Goal: Information Seeking & Learning: Get advice/opinions

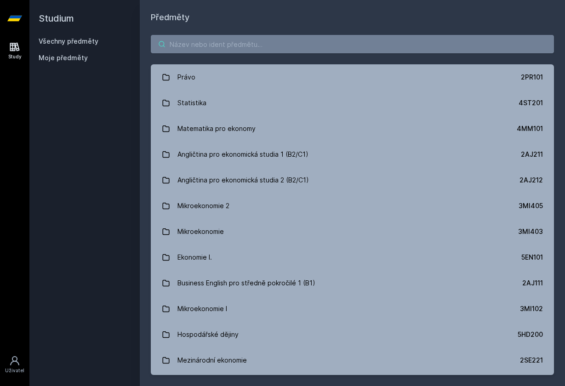
click at [249, 51] on input "search" at bounding box center [352, 44] width 403 height 18
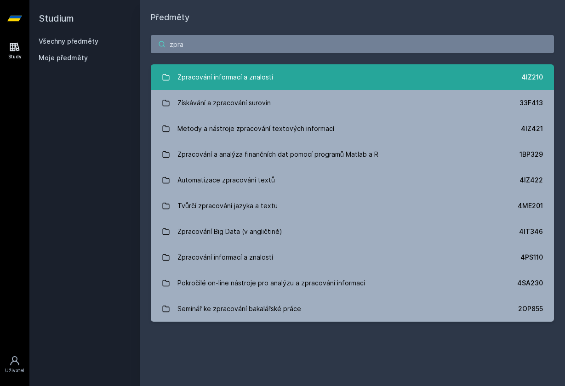
type input "zpra"
click at [250, 82] on div "Zpracování informací a znalostí" at bounding box center [225, 77] width 96 height 18
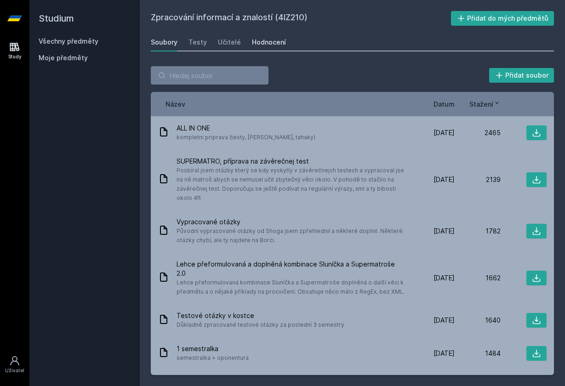
click at [264, 45] on div "Hodnocení" at bounding box center [269, 42] width 34 height 9
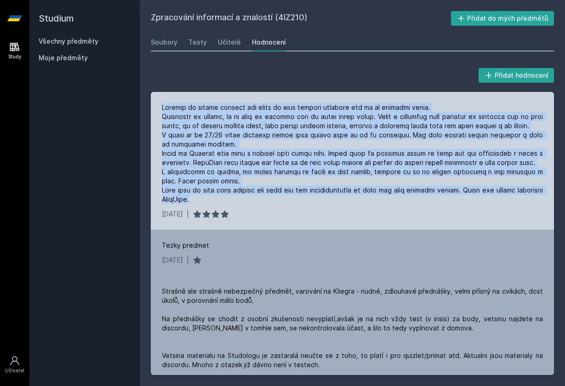
drag, startPoint x: 162, startPoint y: 108, endPoint x: 239, endPoint y: 203, distance: 121.6
click at [239, 203] on div at bounding box center [352, 153] width 381 height 101
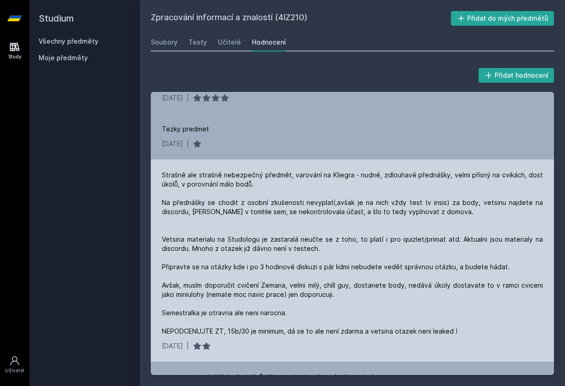
scroll to position [122, 0]
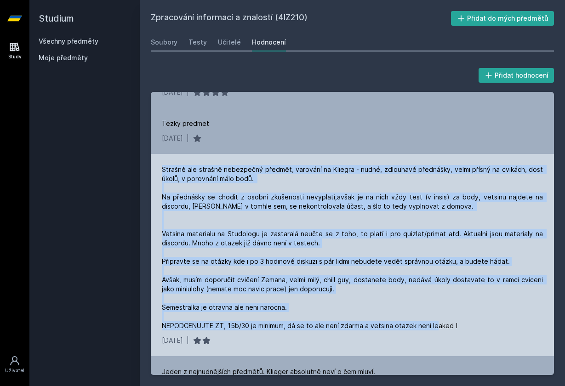
drag, startPoint x: 161, startPoint y: 168, endPoint x: 457, endPoint y: 333, distance: 338.5
click at [457, 333] on div "Strašně ale strašně nebezpečný předmět, varování na Kliegra - nudné, zdlouhavé …" at bounding box center [352, 255] width 403 height 202
drag, startPoint x: 163, startPoint y: 169, endPoint x: 508, endPoint y: 326, distance: 379.3
click at [508, 326] on div "Strašně ale strašně nebezpečný předmět, varování na Kliegra - nudné, zdlouhavé …" at bounding box center [352, 247] width 381 height 165
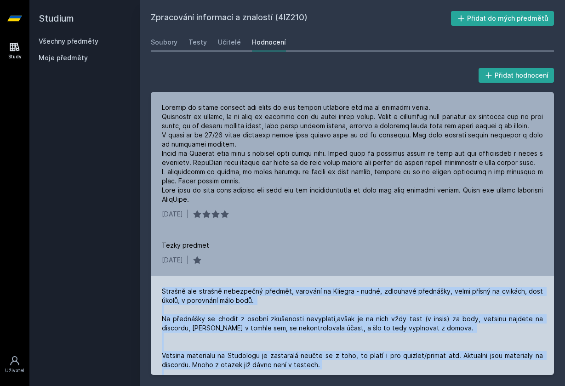
scroll to position [0, 0]
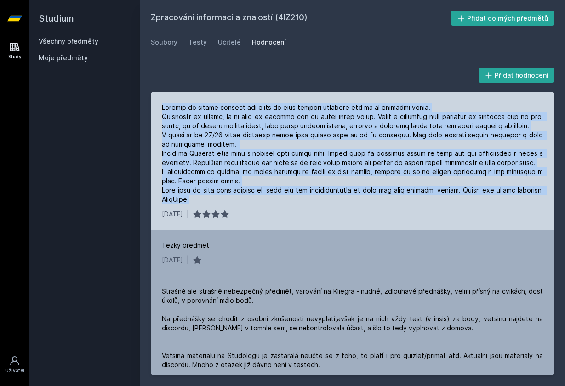
drag, startPoint x: 163, startPoint y: 105, endPoint x: 294, endPoint y: 206, distance: 165.8
click at [294, 206] on div "[DATE] |" at bounding box center [352, 161] width 403 height 138
drag, startPoint x: 193, startPoint y: 106, endPoint x: 239, endPoint y: 205, distance: 109.2
click at [240, 205] on div "[DATE] |" at bounding box center [352, 161] width 403 height 138
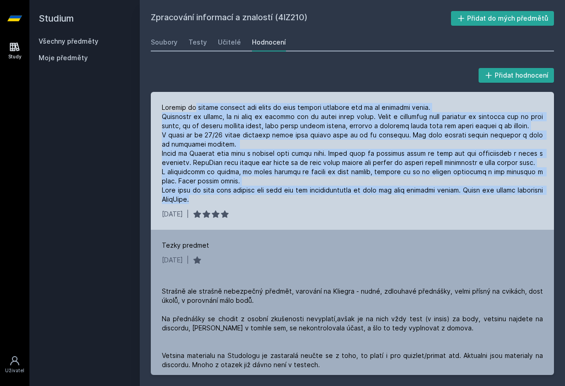
click at [239, 205] on div "[DATE] |" at bounding box center [352, 161] width 403 height 138
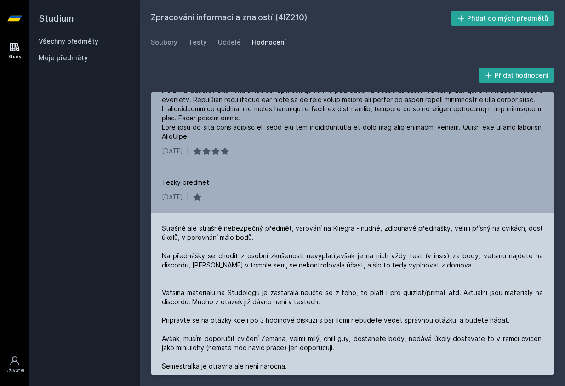
scroll to position [63, 0]
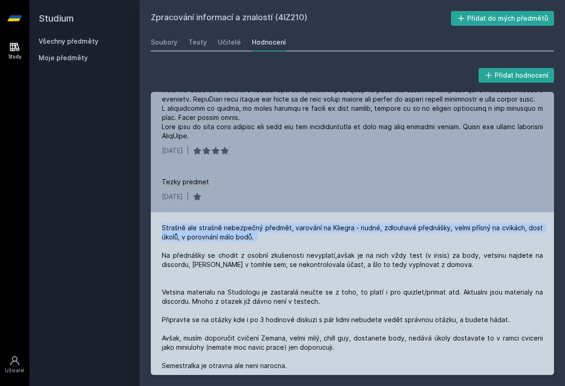
drag, startPoint x: 367, startPoint y: 218, endPoint x: 377, endPoint y: 243, distance: 26.8
click at [377, 243] on div "Strašně ale strašně nebezpečný předmět, varování na Kliegra - nudné, zdlouhavé …" at bounding box center [352, 313] width 403 height 202
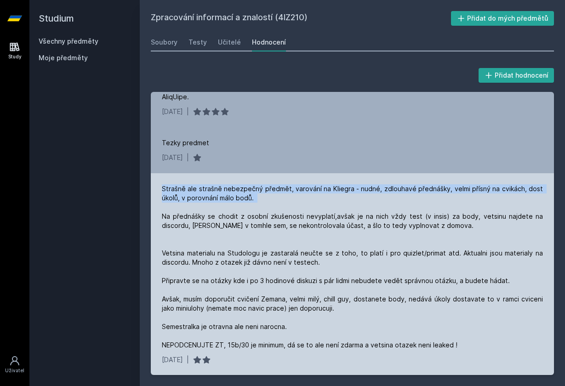
scroll to position [101, 0]
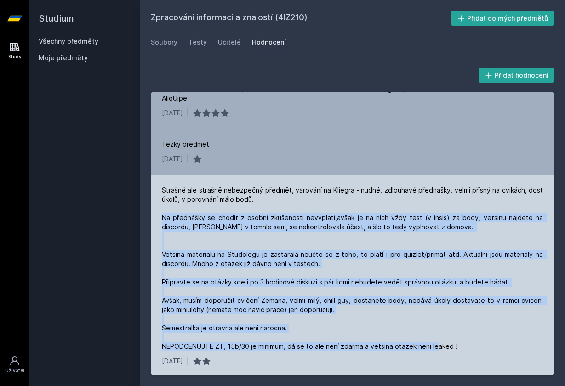
drag, startPoint x: 159, startPoint y: 216, endPoint x: 469, endPoint y: 352, distance: 338.1
click at [469, 352] on div "Strašně ale strašně nebezpečný předmět, varování na Kliegra - nudné, zdlouhavé …" at bounding box center [352, 276] width 403 height 202
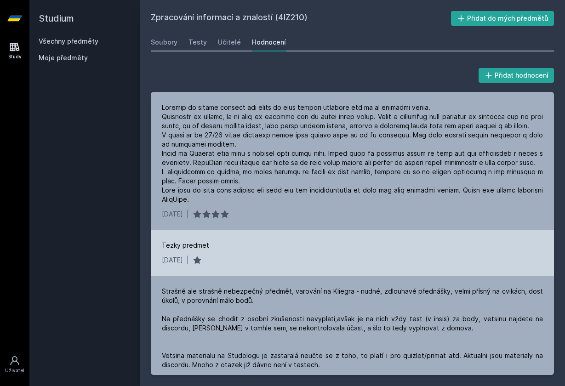
scroll to position [0, 0]
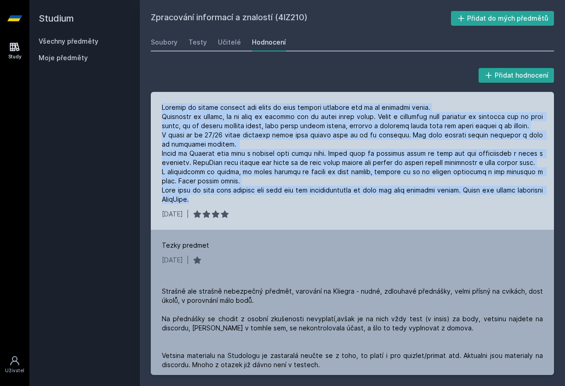
drag, startPoint x: 159, startPoint y: 106, endPoint x: 242, endPoint y: 201, distance: 126.1
click at [242, 201] on div "[DATE] |" at bounding box center [352, 161] width 403 height 138
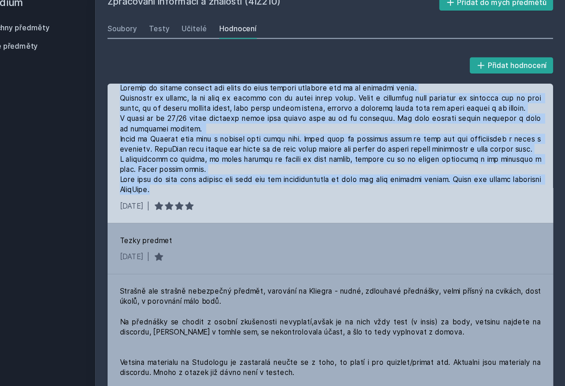
scroll to position [18, 0]
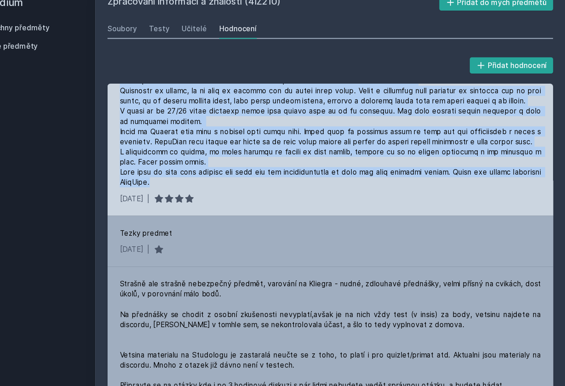
click at [353, 112] on div at bounding box center [352, 135] width 381 height 101
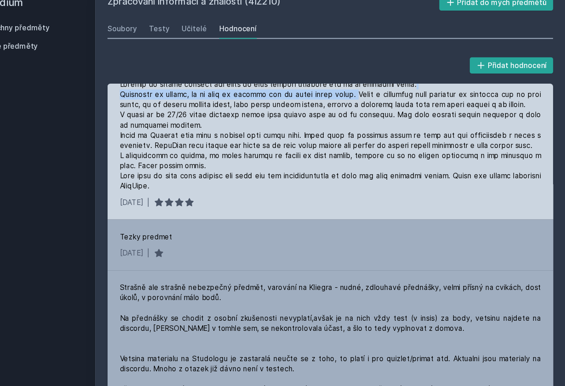
scroll to position [14, 0]
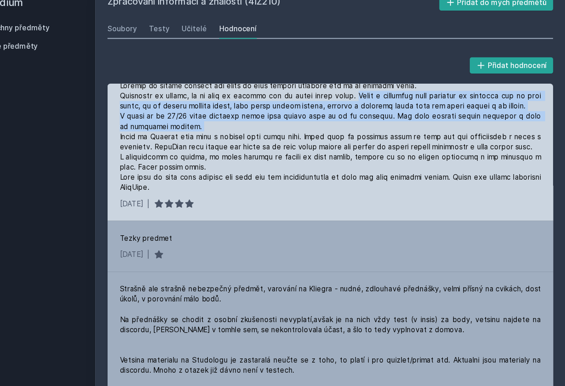
drag, startPoint x: 315, startPoint y: 80, endPoint x: 312, endPoint y: 112, distance: 31.5
click at [312, 112] on div at bounding box center [352, 139] width 381 height 101
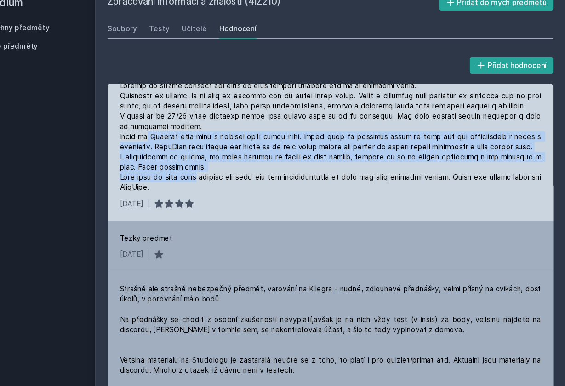
drag, startPoint x: 132, startPoint y: 119, endPoint x: 184, endPoint y: 160, distance: 66.0
click at [184, 158] on div at bounding box center [352, 139] width 381 height 101
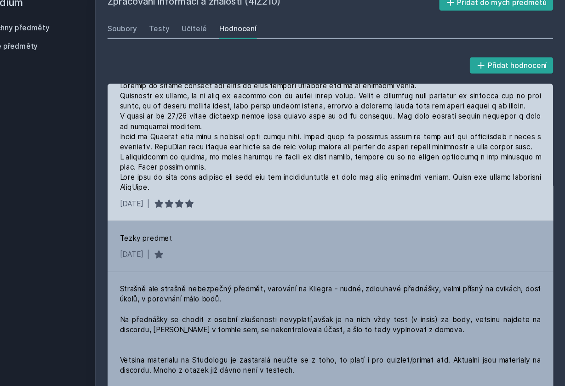
click at [281, 159] on div at bounding box center [352, 139] width 381 height 101
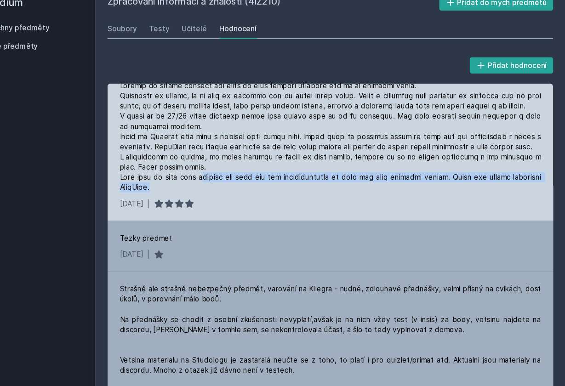
drag, startPoint x: 189, startPoint y: 159, endPoint x: 325, endPoint y: 164, distance: 136.1
click at [325, 164] on div at bounding box center [352, 139] width 381 height 101
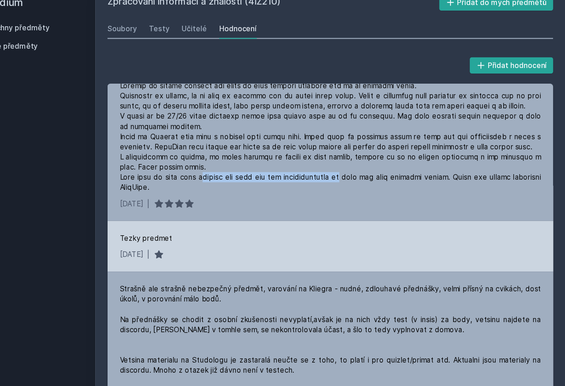
scroll to position [4, 0]
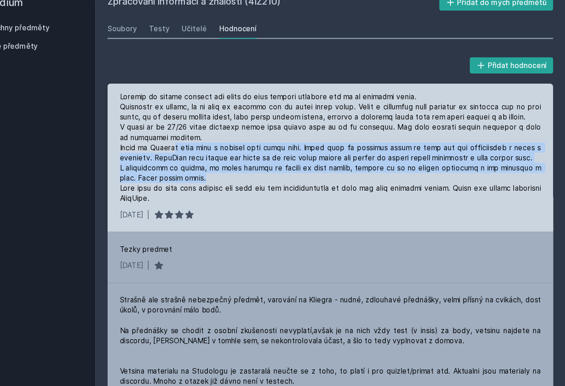
drag, startPoint x: 163, startPoint y: 132, endPoint x: 177, endPoint y: 159, distance: 30.8
click at [177, 160] on div at bounding box center [352, 149] width 381 height 101
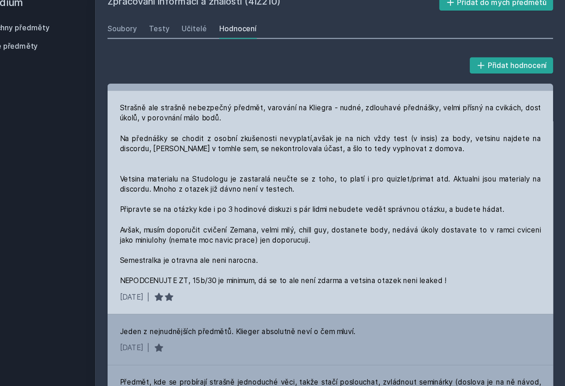
scroll to position [181, 0]
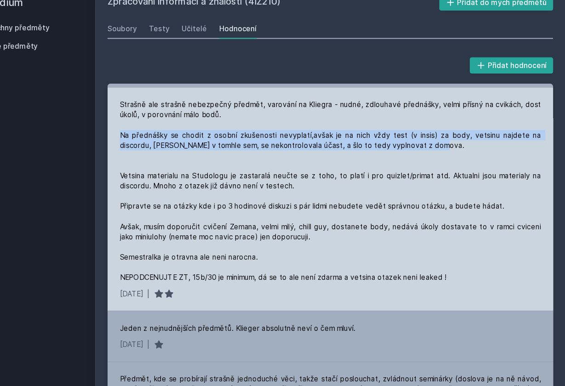
drag, startPoint x: 104, startPoint y: 120, endPoint x: 396, endPoint y: 138, distance: 291.9
click at [396, 138] on div "Strašně ale strašně nebezpečný předmět, varování na Kliegra - nudné, zdlouhavé …" at bounding box center [352, 196] width 403 height 202
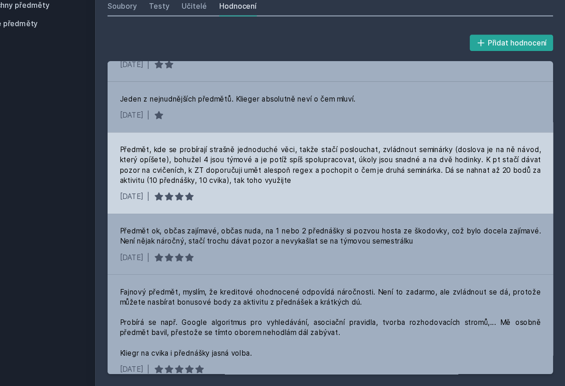
scroll to position [369, 0]
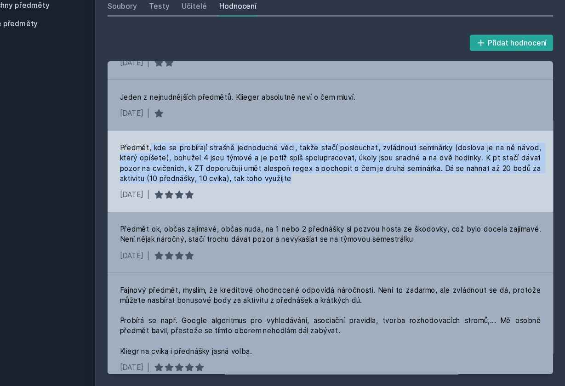
drag, startPoint x: 135, startPoint y: 134, endPoint x: 264, endPoint y: 161, distance: 131.5
click at [264, 166] on div "Předmět, kde se probírají strašně jednoduché věci, takže stačí poslouchat, zvlá…" at bounding box center [352, 184] width 381 height 37
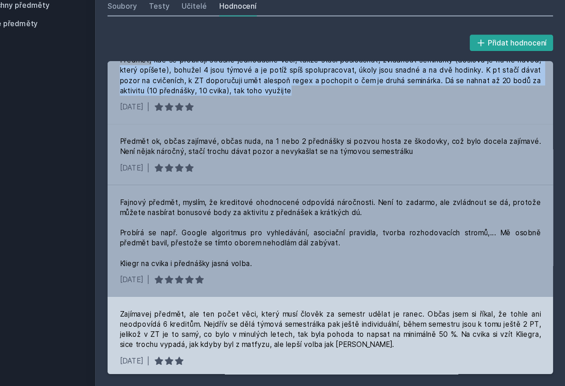
scroll to position [450, 0]
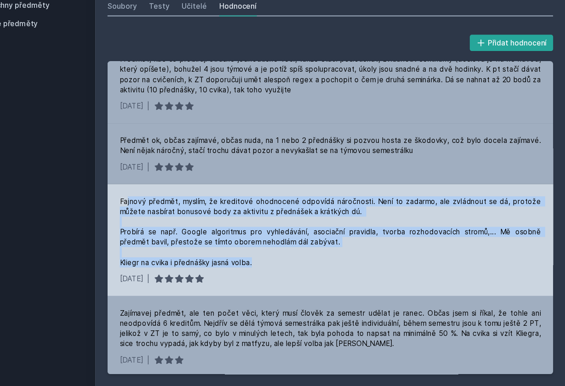
drag, startPoint x: 114, startPoint y: 181, endPoint x: 290, endPoint y: 243, distance: 186.1
click at [290, 243] on div "Fajnový předmět, myslím, že kreditové ohodnocené odpovídá náročnosti. Není to z…" at bounding box center [352, 253] width 403 height 101
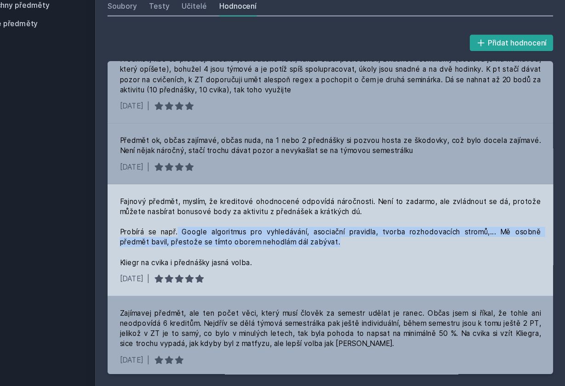
drag, startPoint x: 157, startPoint y: 209, endPoint x: 291, endPoint y: 219, distance: 134.6
click at [291, 219] on div "Fajnový předmět, myslím, že kreditové ohodnocené odpovídá náročnosti. Není to z…" at bounding box center [352, 246] width 381 height 64
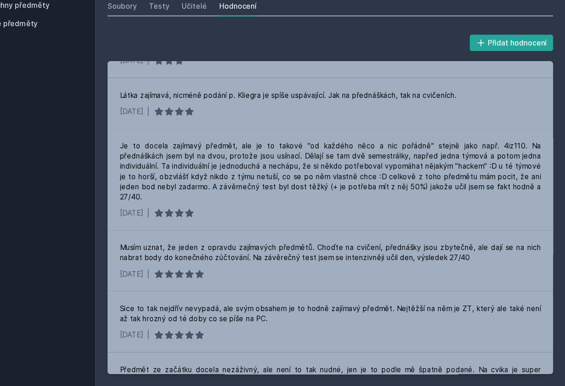
scroll to position [787, 0]
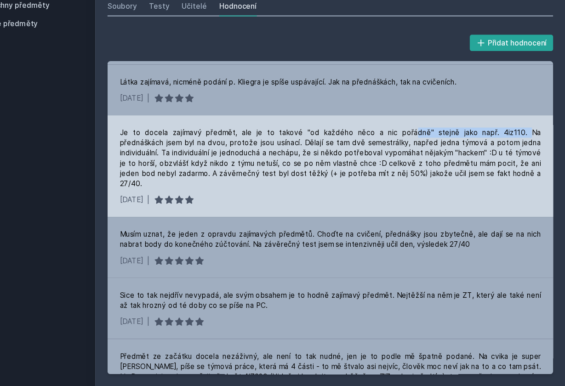
drag, startPoint x: 347, startPoint y: 117, endPoint x: 439, endPoint y: 118, distance: 92.8
click at [439, 152] on div "Je to docela zajímavý předmět, ale je to takové "od každého něco a nic pořádně"…" at bounding box center [352, 179] width 381 height 55
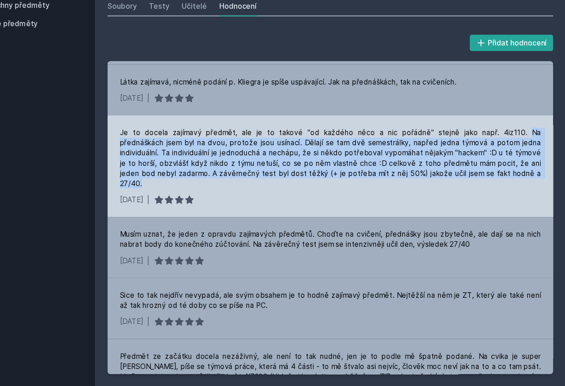
drag, startPoint x: 439, startPoint y: 118, endPoint x: 449, endPoint y: 159, distance: 41.5
click at [449, 159] on div "Je to docela zajímavý předmět, ale je to takové "od každého něco a nic pořádně"…" at bounding box center [352, 179] width 381 height 55
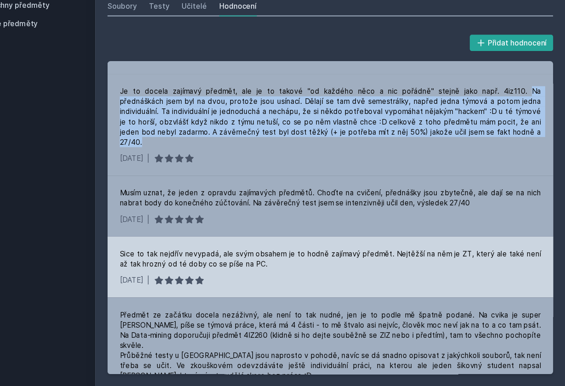
scroll to position [829, 0]
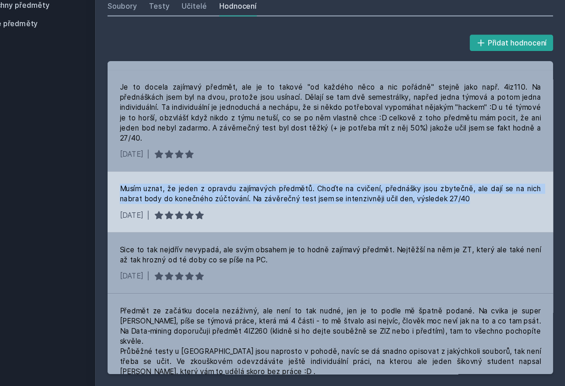
drag, startPoint x: 108, startPoint y: 162, endPoint x: 433, endPoint y: 168, distance: 325.0
click at [433, 192] on div "Musím uznat, že jeden z opravdu zajímavých předmětů. Choďte na cvičení, přednáš…" at bounding box center [352, 219] width 403 height 55
click at [433, 203] on div "Musím uznat, že jeden z opravdu zajímavých předmětů. Choďte na cvičení, přednáš…" at bounding box center [352, 212] width 381 height 18
drag, startPoint x: 283, startPoint y: 161, endPoint x: 434, endPoint y: 173, distance: 151.7
click at [434, 203] on div "Musím uznat, že jeden z opravdu zajímavých předmětů. Choďte na cvičení, přednáš…" at bounding box center [352, 212] width 381 height 18
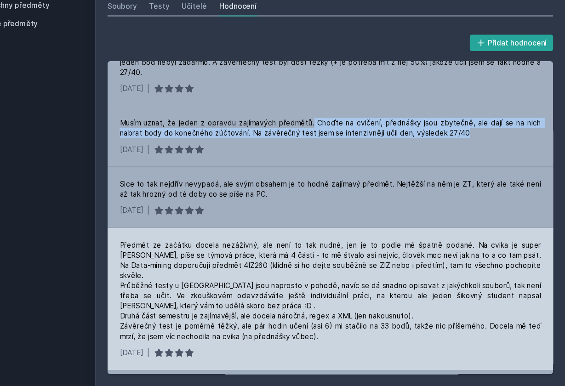
scroll to position [890, 0]
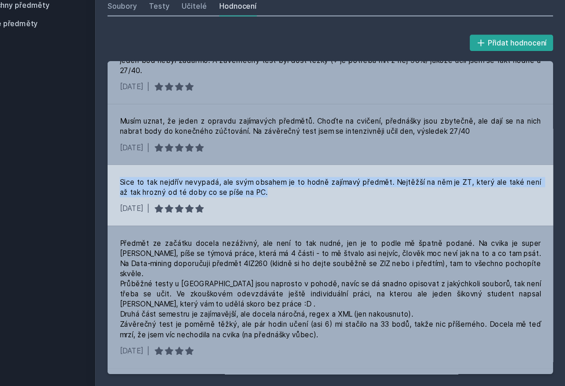
drag, startPoint x: 105, startPoint y: 154, endPoint x: 237, endPoint y: 162, distance: 131.7
click at [237, 186] on div "Sice to tak nejdřív nevypadá, ale svým obsahem je to hodně zajímavý předmět. Ne…" at bounding box center [352, 213] width 403 height 55
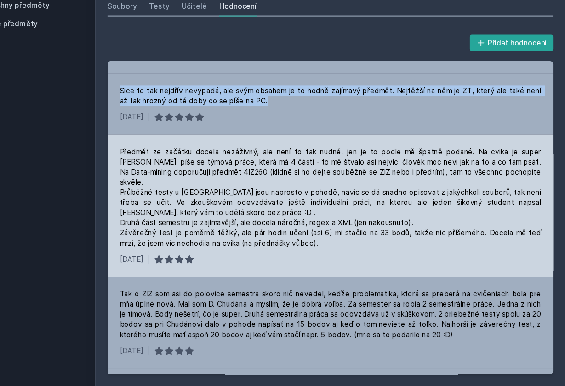
scroll to position [974, 0]
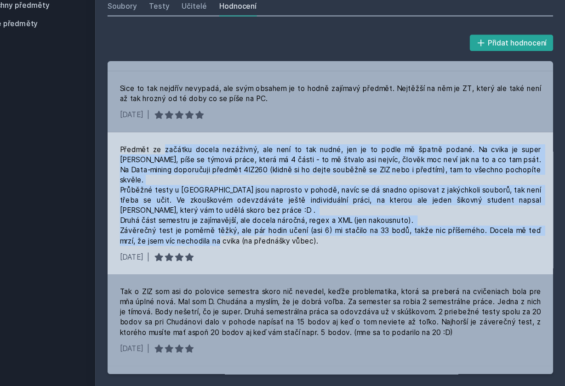
drag, startPoint x: 148, startPoint y: 128, endPoint x: 272, endPoint y: 205, distance: 146.1
click at [272, 205] on div "Předmět ze začátku docela nezáživný, ale není to tak nudné, jen je to podle mě …" at bounding box center [352, 220] width 403 height 129
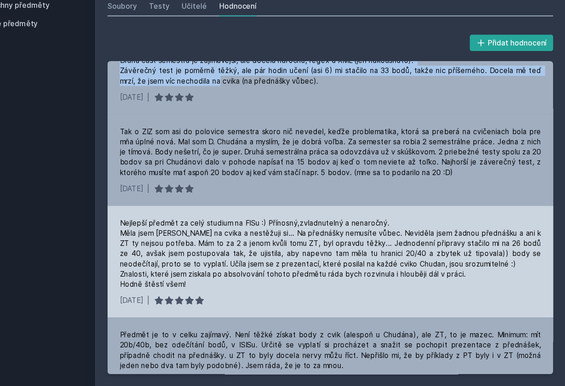
scroll to position [1121, 0]
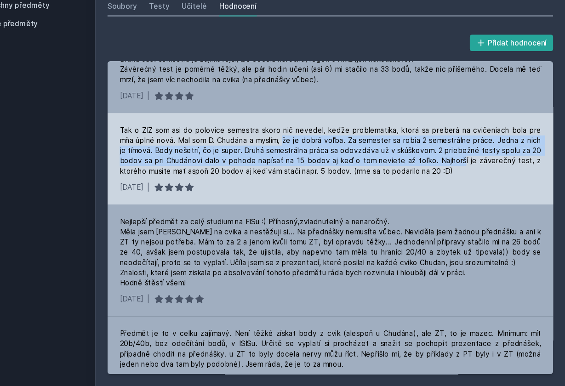
drag, startPoint x: 244, startPoint y: 103, endPoint x: 422, endPoint y: 124, distance: 179.5
click at [422, 150] on div "Tak o ZIZ som asi do polovice semestra skoro nič nevedel, keďže problematika, k…" at bounding box center [352, 173] width 381 height 46
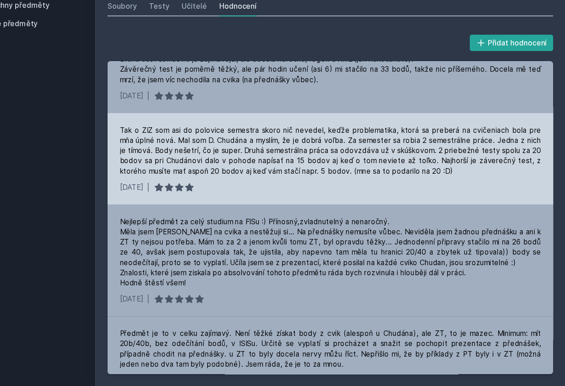
click at [381, 150] on div "Tak o ZIZ som asi do polovice semestra skoro nič nevedel, keďže problematika, k…" at bounding box center [352, 173] width 381 height 46
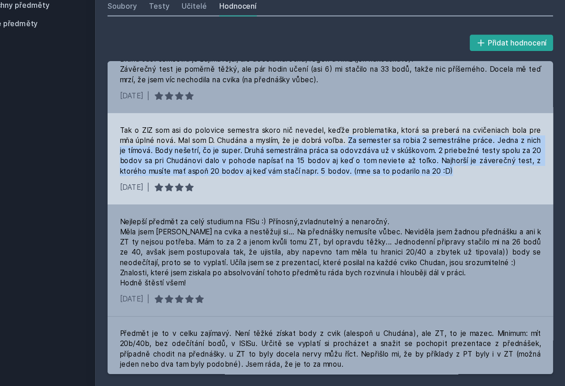
drag, startPoint x: 303, startPoint y: 109, endPoint x: 420, endPoint y: 136, distance: 119.7
click at [420, 150] on div "Tak o ZIZ som asi do polovice semestra skoro nič nevedel, keďže problematika, k…" at bounding box center [352, 173] width 381 height 46
drag, startPoint x: 147, startPoint y: 108, endPoint x: 422, endPoint y: 137, distance: 277.3
click at [422, 150] on div "Tak o ZIZ som asi do polovice semestra skoro nič nevedel, keďže problematika, k…" at bounding box center [352, 173] width 381 height 46
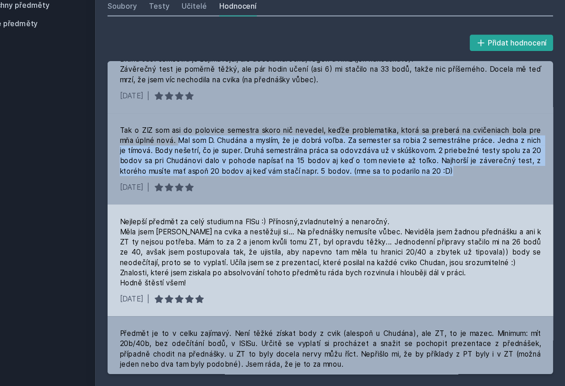
scroll to position [1129, 0]
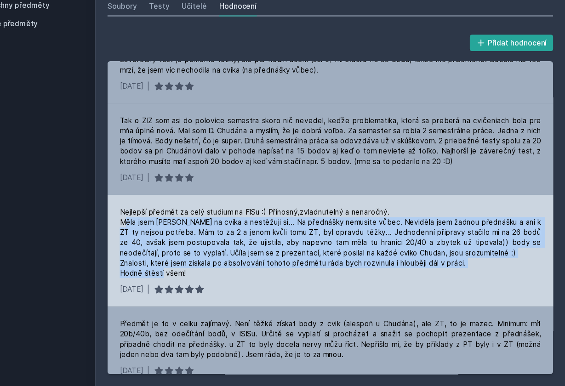
drag, startPoint x: 112, startPoint y: 183, endPoint x: 204, endPoint y: 233, distance: 105.1
click at [204, 233] on div "Nejlepší předmět za celý studium na FISu :) Přínosný,zvladnutelný a nenaročný. …" at bounding box center [352, 263] width 403 height 101
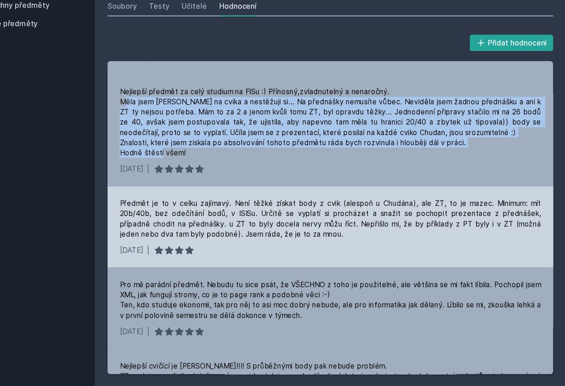
scroll to position [1241, 0]
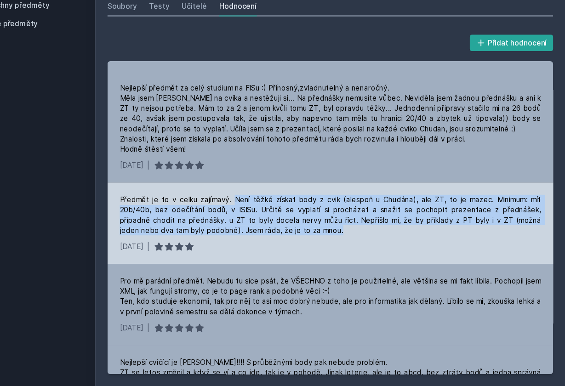
drag, startPoint x: 210, startPoint y: 162, endPoint x: 281, endPoint y: 188, distance: 76.1
click at [281, 213] on div "Předmět je to v celku zajímavý. Není těžké získat body z cvik (alespoň u Chudán…" at bounding box center [352, 231] width 381 height 37
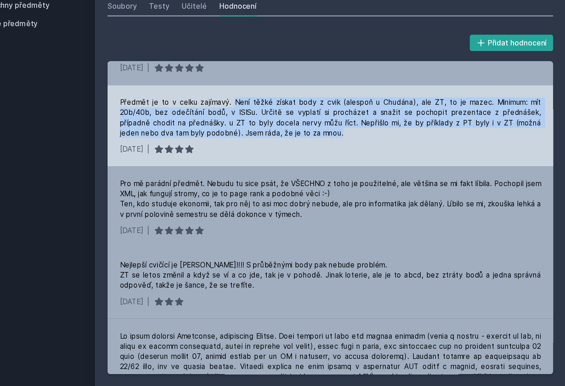
scroll to position [1330, 0]
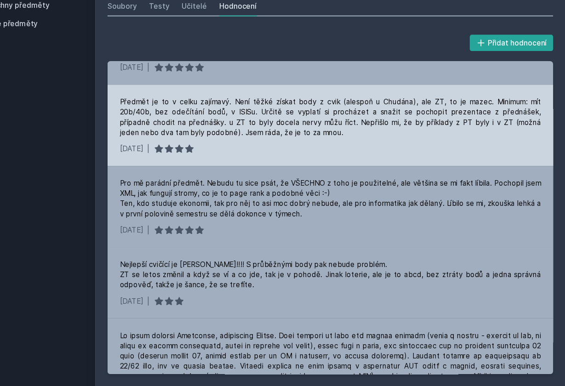
click at [165, 124] on div "Předmět je to v celku zajímavý. Není těžké získat body z cvik (alespoň u Chudán…" at bounding box center [352, 142] width 381 height 37
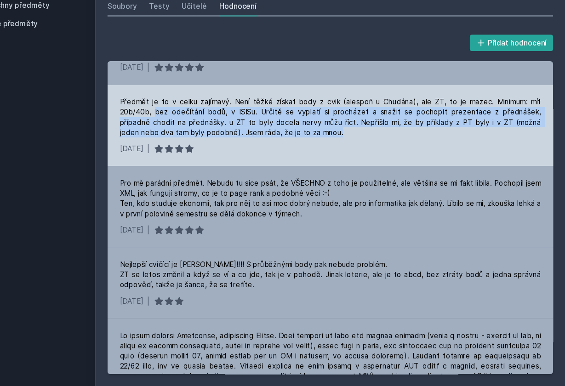
drag, startPoint x: 138, startPoint y: 82, endPoint x: 262, endPoint y: 99, distance: 125.2
click at [262, 124] on div "Předmět je to v celku zajímavý. Není těžké získat body z cvik (alespoň u Chudán…" at bounding box center [352, 142] width 381 height 37
click at [305, 124] on div "Předmět je to v celku zajímavý. Není těžké získat body z cvik (alespoň u Chudán…" at bounding box center [352, 142] width 381 height 37
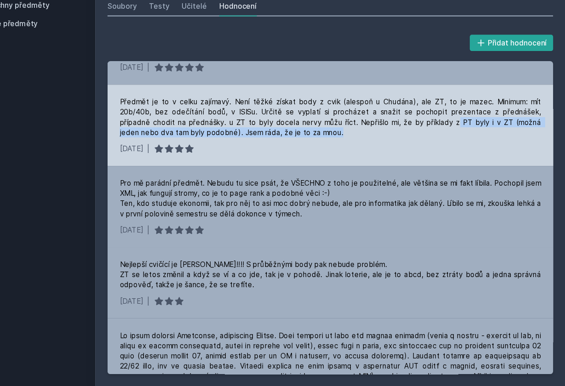
drag, startPoint x: 372, startPoint y: 90, endPoint x: 423, endPoint y: 98, distance: 52.1
click at [423, 124] on div "Předmět je to v celku zajímavý. Není těžké získat body z cvik (alespoň u Chudán…" at bounding box center [352, 142] width 381 height 37
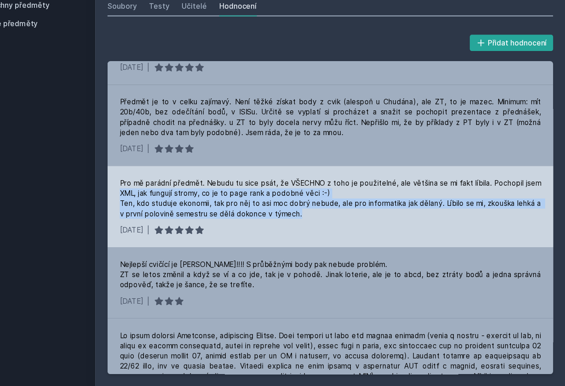
drag, startPoint x: 109, startPoint y: 155, endPoint x: 295, endPoint y: 181, distance: 186.9
click at [295, 187] on div "Pro mě parádní předmět. Nebudu tu sice psát, že VŠECHNO z toho je použitelné, a…" at bounding box center [352, 224] width 403 height 74
drag, startPoint x: 448, startPoint y: 147, endPoint x: 448, endPoint y: 178, distance: 31.7
click at [448, 198] on div "Pro mě parádní předmět. Nebudu tu sice psát, že VŠECHNO z toho je použitelné, a…" at bounding box center [352, 216] width 381 height 37
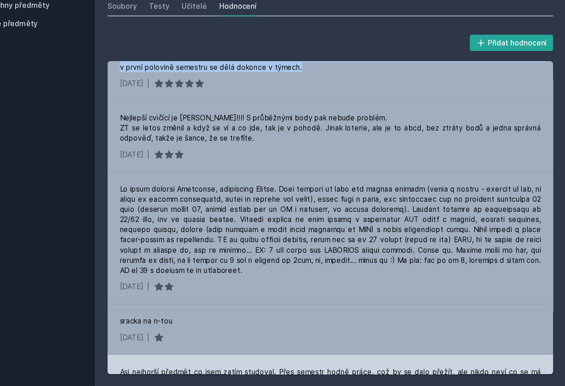
scroll to position [1486, 0]
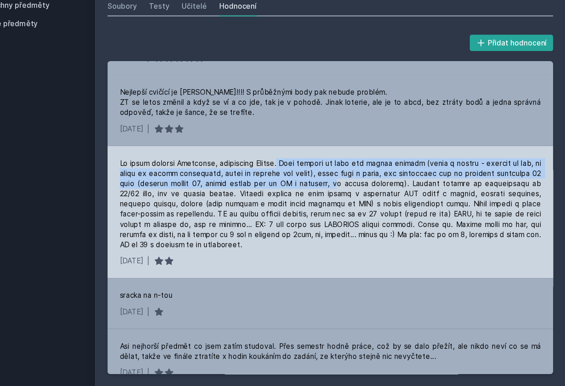
drag, startPoint x: 260, startPoint y: 128, endPoint x: 293, endPoint y: 151, distance: 40.3
click at [293, 180] on div at bounding box center [352, 221] width 381 height 83
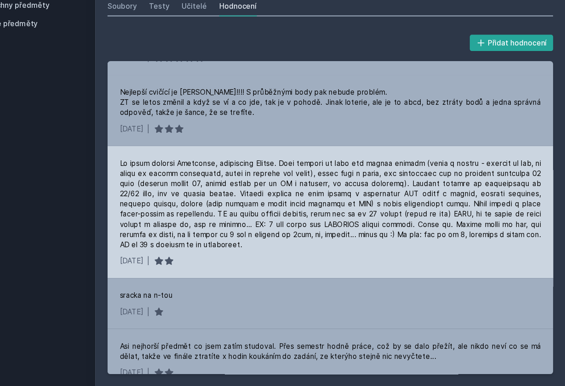
click at [287, 180] on div at bounding box center [352, 221] width 381 height 83
click at [286, 180] on div at bounding box center [352, 221] width 381 height 83
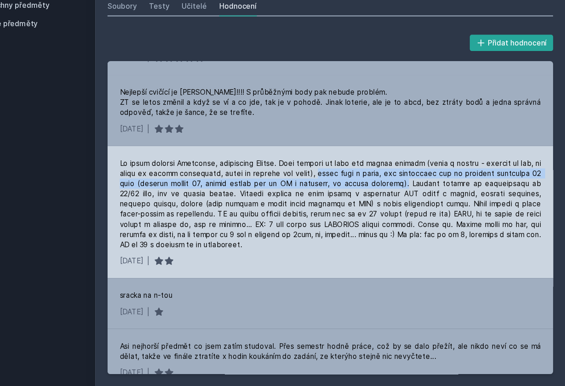
drag, startPoint x: 284, startPoint y: 137, endPoint x: 356, endPoint y: 144, distance: 73.0
click at [356, 180] on div at bounding box center [352, 221] width 381 height 83
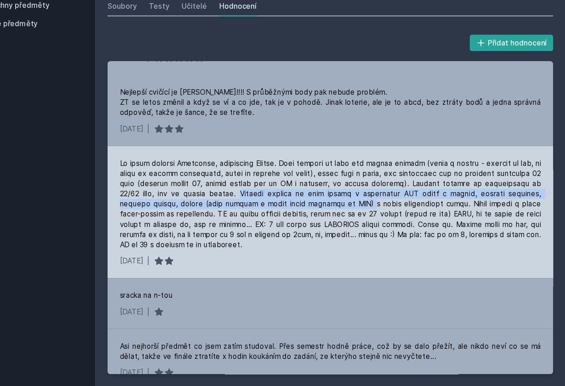
drag, startPoint x: 195, startPoint y: 159, endPoint x: 296, endPoint y: 170, distance: 101.3
click at [296, 180] on div at bounding box center [352, 221] width 381 height 83
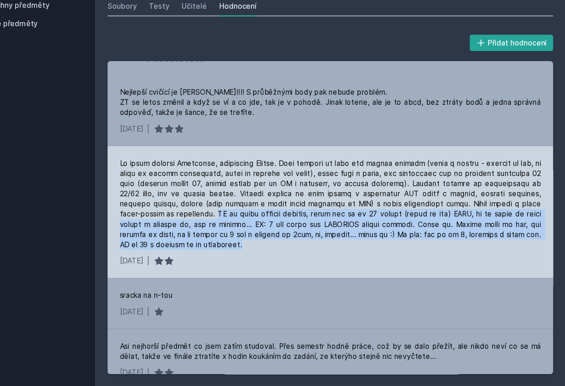
drag, startPoint x: 145, startPoint y: 176, endPoint x: 351, endPoint y: 201, distance: 207.5
click at [351, 202] on div at bounding box center [352, 221] width 381 height 83
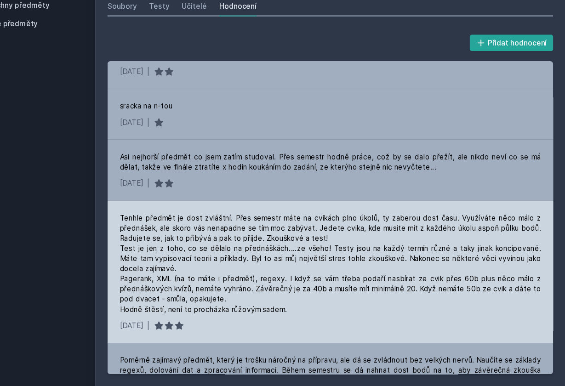
scroll to position [1658, 0]
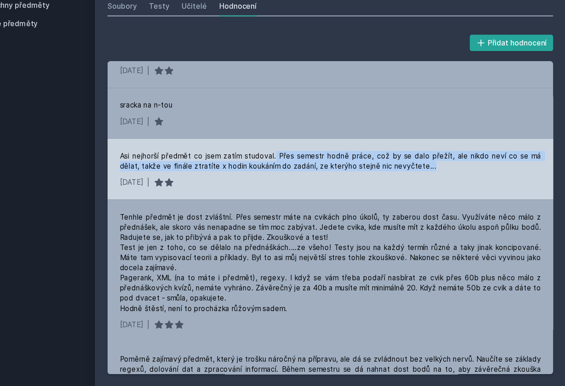
drag, startPoint x: 245, startPoint y: 122, endPoint x: 414, endPoint y: 131, distance: 168.9
click at [414, 173] on div "Asi nejhorší předmět co jsem zatím studoval. Přes semestr hodně práce, což by s…" at bounding box center [352, 182] width 381 height 18
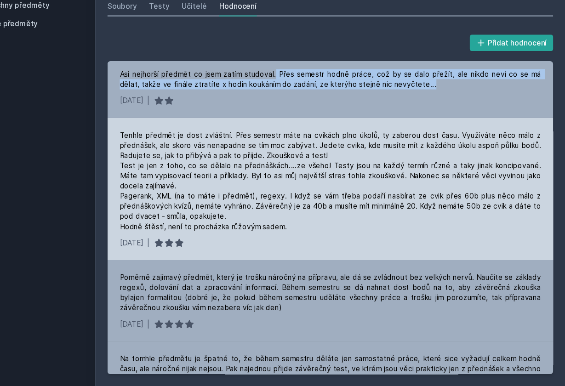
scroll to position [1735, 0]
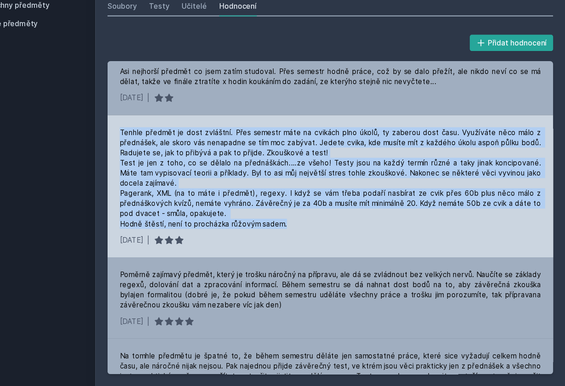
drag, startPoint x: 108, startPoint y: 100, endPoint x: 297, endPoint y: 186, distance: 207.8
click at [297, 186] on div "Tenhle předmět je dost zvláštní. Přes semestr máte na cvikách plno úkolů, ty za…" at bounding box center [352, 205] width 403 height 129
click at [226, 152] on div "Tenhle předmět je dost zvláštní. Přes semestr máte na cvikách plno úkolů, ty za…" at bounding box center [352, 198] width 381 height 92
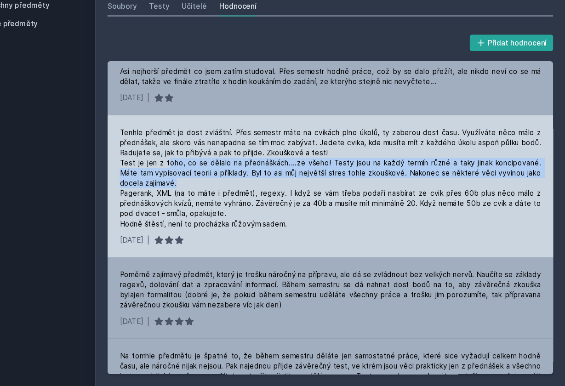
drag, startPoint x: 151, startPoint y: 128, endPoint x: 157, endPoint y: 146, distance: 19.2
click at [162, 152] on div "Tenhle předmět je dost zvláštní. Přes semestr máte na cvikách plno úkolů, ty za…" at bounding box center [352, 198] width 381 height 92
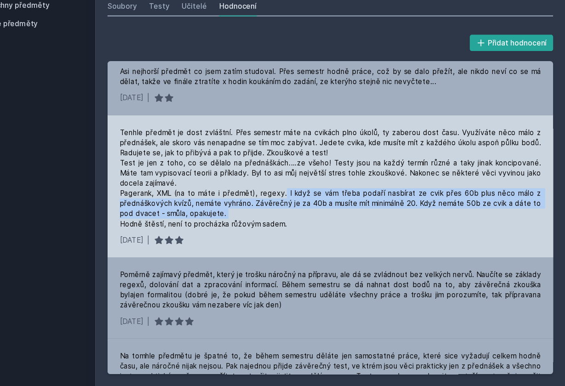
drag, startPoint x: 258, startPoint y: 156, endPoint x: 232, endPoint y: 173, distance: 31.5
click at [232, 174] on div "Tenhle předmět je dost zvláštní. Přes semestr máte na cvikách plno úkolů, ty za…" at bounding box center [352, 198] width 381 height 92
click at [232, 173] on div "Tenhle předmět je dost zvláštní. Přes semestr máte na cvikách plno úkolů, ty za…" at bounding box center [352, 198] width 381 height 92
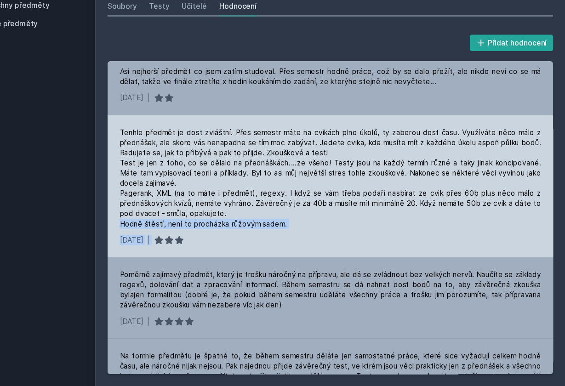
drag, startPoint x: 107, startPoint y: 183, endPoint x: 254, endPoint y: 192, distance: 147.3
click at [254, 192] on div "Tenhle předmět je dost zvláštní. Přes semestr máte na cvikách plno úkolů, ty za…" at bounding box center [352, 205] width 403 height 129
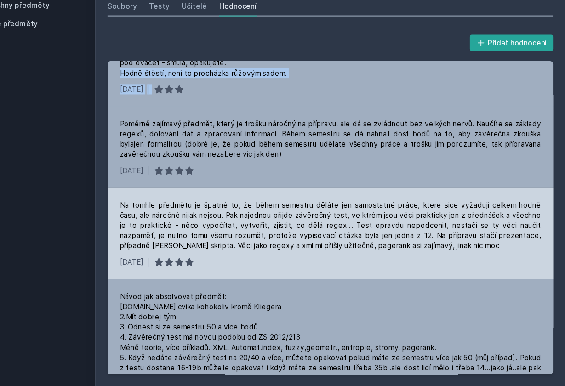
scroll to position [1872, 0]
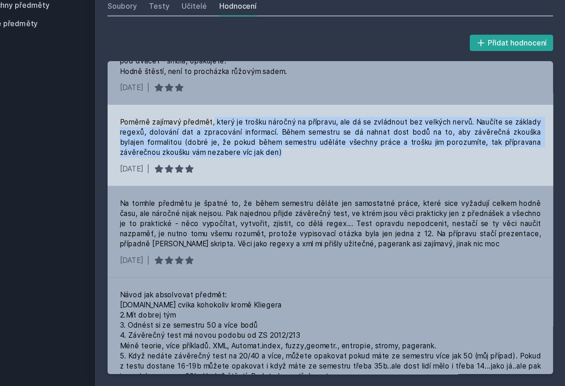
drag, startPoint x: 194, startPoint y: 91, endPoint x: 281, endPoint y: 126, distance: 94.4
click at [281, 131] on div "Poměrně zajímavý předmět, který je trošku náročný na přípravu, ale dá se zvládn…" at bounding box center [352, 168] width 403 height 74
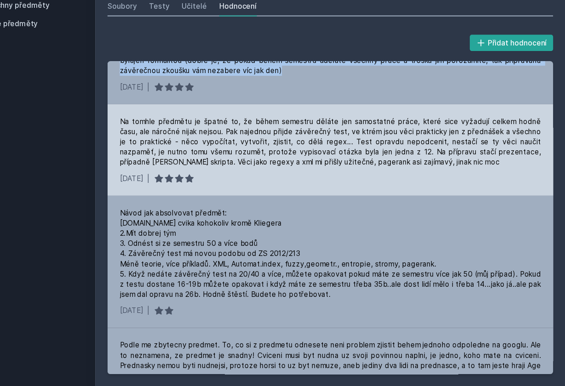
scroll to position [1947, 0]
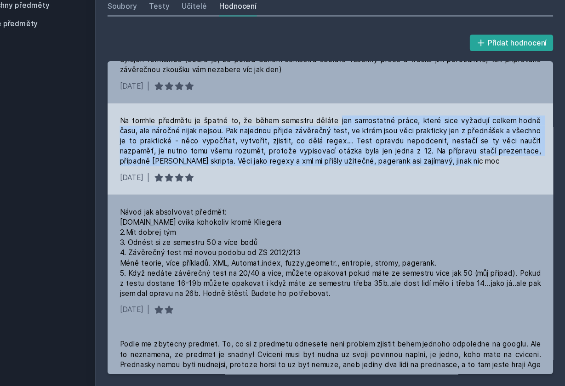
drag, startPoint x: 297, startPoint y: 91, endPoint x: 382, endPoint y: 127, distance: 92.0
click at [382, 141] on div "Na tomhle předmětu je špatné to, že během semestru děláte jen samostatné práce,…" at bounding box center [352, 164] width 381 height 46
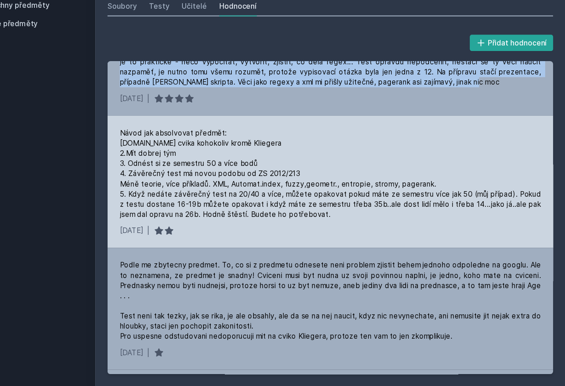
scroll to position [2021, 0]
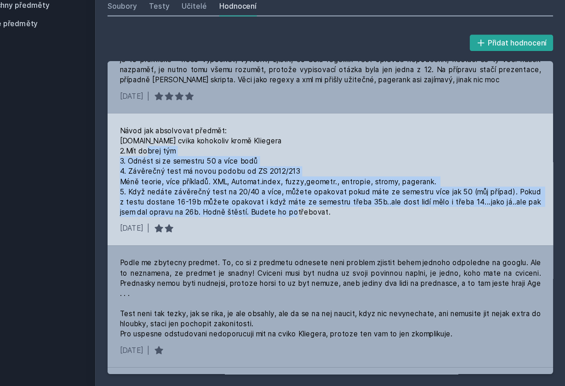
drag, startPoint x: 108, startPoint y: 128, endPoint x: 398, endPoint y: 171, distance: 293.2
click at [398, 171] on div "Návod jak absolvovat předmět: [DOMAIN_NAME] cvika kohokoliv kromě Kliegera 2.Mí…" at bounding box center [352, 199] width 403 height 120
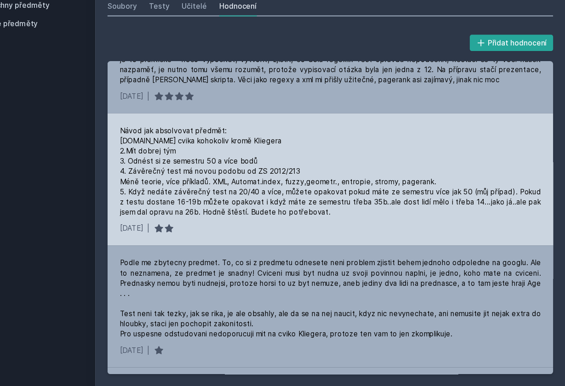
click at [231, 154] on div "Návod jak absolvovat předmět: [DOMAIN_NAME] cvika kohokoliv kromě Kliegera 2.Mí…" at bounding box center [352, 191] width 381 height 83
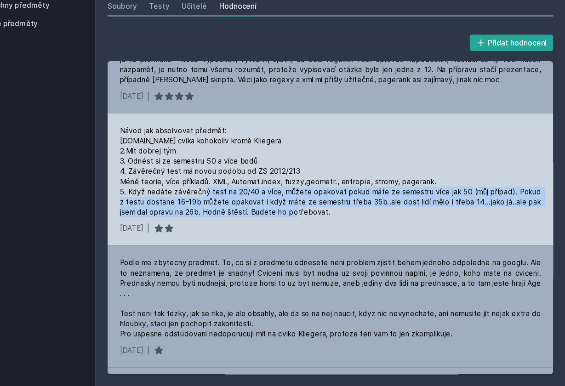
drag, startPoint x: 210, startPoint y: 153, endPoint x: 292, endPoint y: 171, distance: 84.8
click at [292, 171] on div "Návod jak absolvovat předmět: [DOMAIN_NAME] cvika kohokoliv kromě Kliegera 2.Mí…" at bounding box center [352, 191] width 381 height 83
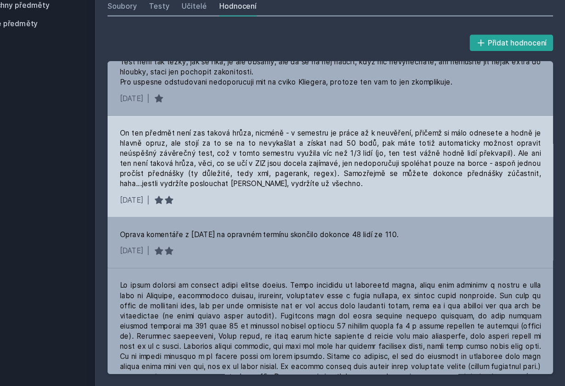
scroll to position [2252, 0]
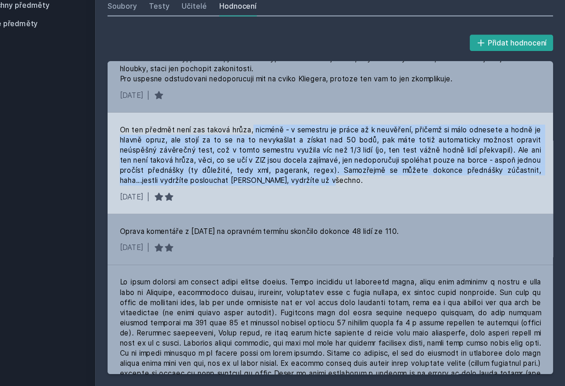
drag, startPoint x: 228, startPoint y: 98, endPoint x: 258, endPoint y: 148, distance: 57.9
click at [258, 149] on div "On ten předmět není zas taková hrůza, nicméně - v semestru je práce až k neuvěř…" at bounding box center [352, 176] width 381 height 55
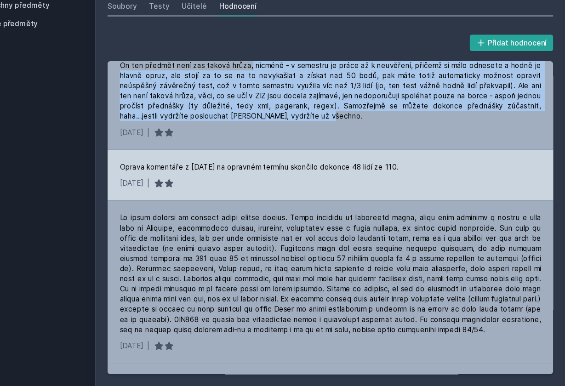
scroll to position [2313, 0]
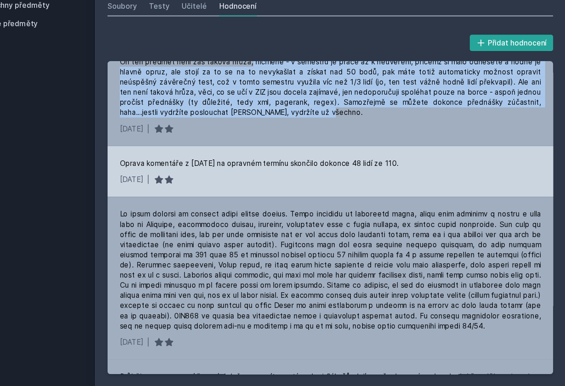
drag, startPoint x: 191, startPoint y: 129, endPoint x: 387, endPoint y: 127, distance: 195.3
click at [387, 180] on div "Oprava komentáře z [DATE] na opravném termínu skončilo dokonce 48 lidí ze 110." at bounding box center [352, 184] width 381 height 9
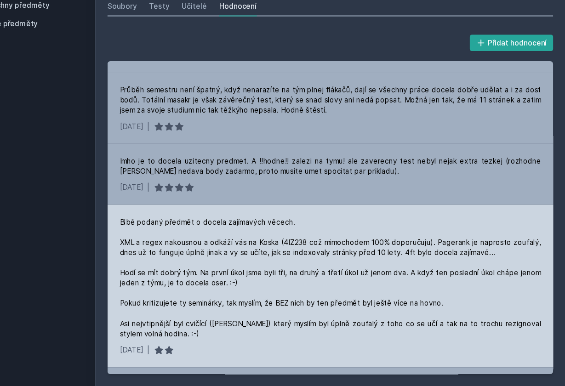
scroll to position [2585, 0]
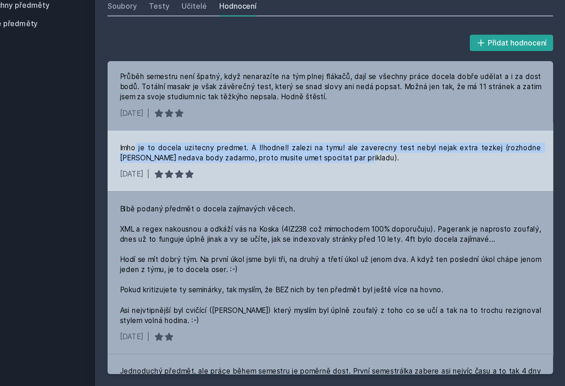
drag, startPoint x: 123, startPoint y: 113, endPoint x: 341, endPoint y: 127, distance: 218.3
click at [341, 165] on div "Imho je to docela uzitecny predmet. A !!hodne!! zalezi na tymu! ale zaverecny t…" at bounding box center [352, 174] width 381 height 18
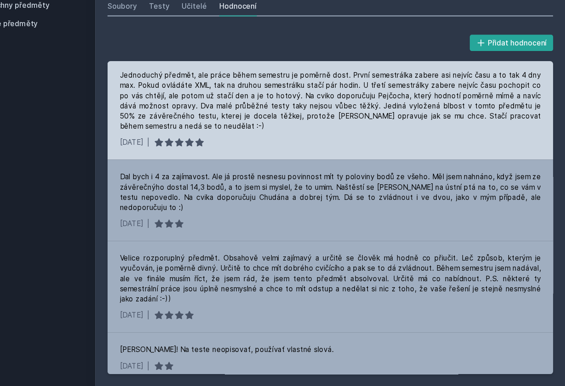
scroll to position [2853, 0]
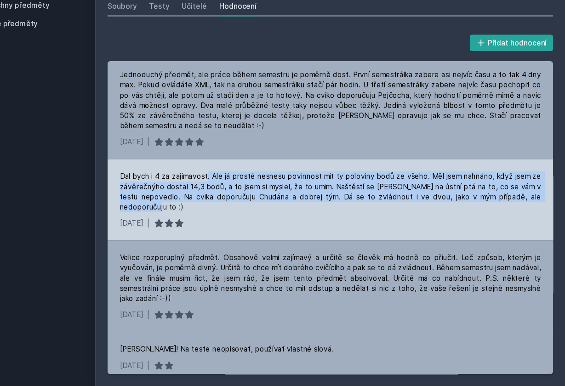
drag, startPoint x: 189, startPoint y: 140, endPoint x: 209, endPoint y: 171, distance: 36.8
click at [209, 192] on div "Dal bych i 4 za zajímavost. Ale já prostě nesnesu povinnost mít ty poloviny bod…" at bounding box center [352, 210] width 381 height 37
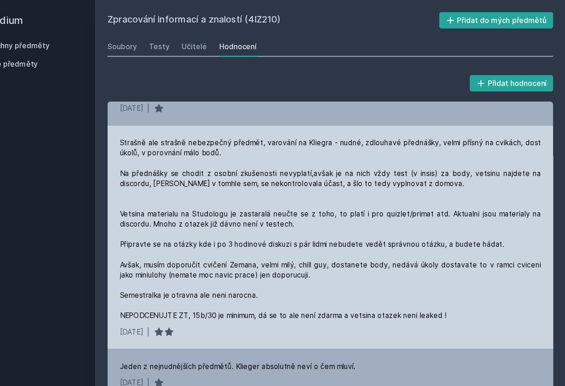
scroll to position [163, 0]
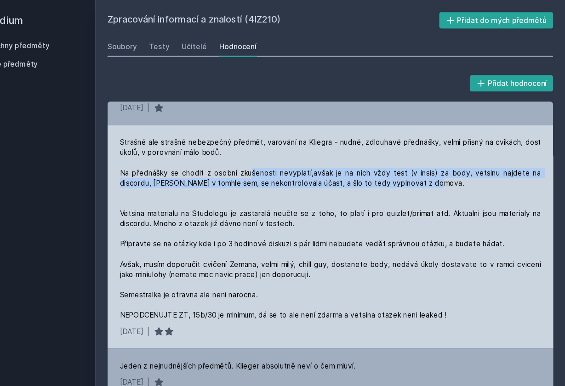
drag, startPoint x: 228, startPoint y: 153, endPoint x: 411, endPoint y: 163, distance: 182.7
click at [411, 163] on div "Strašně ale strašně nebezpečný předmět, varování na Kliegra - nudné, zdlouhavé …" at bounding box center [352, 206] width 381 height 165
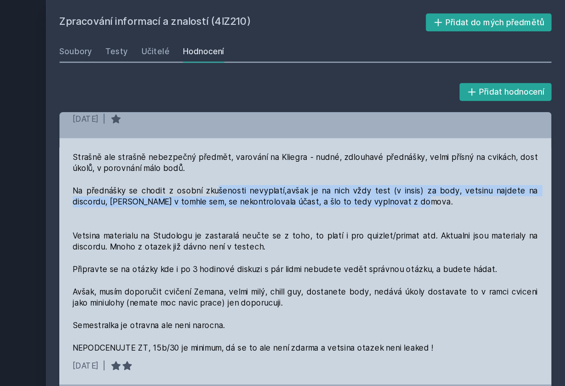
scroll to position [0, 0]
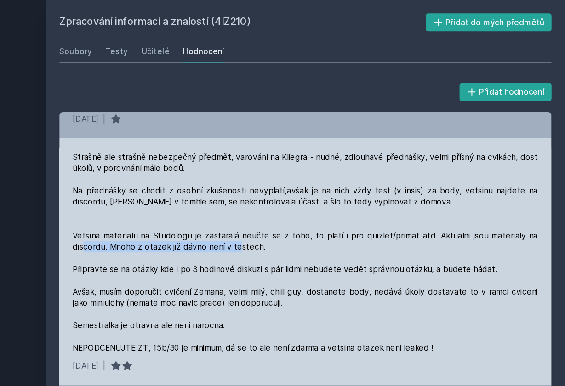
drag, startPoint x: 88, startPoint y: 202, endPoint x: 216, endPoint y: 203, distance: 128.7
click at [216, 203] on div "Strašně ale strašně nebezpečný předmět, varování na Kliegra - nudné, zdlouhavé …" at bounding box center [352, 206] width 381 height 165
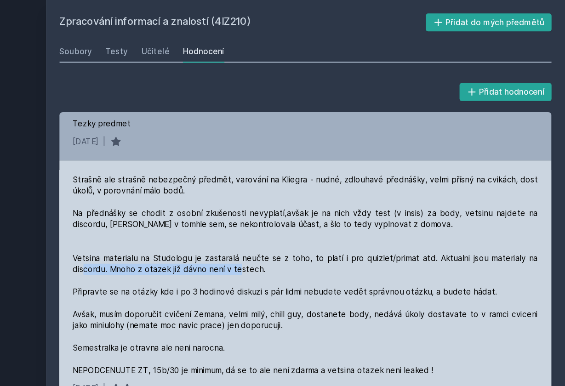
scroll to position [145, 0]
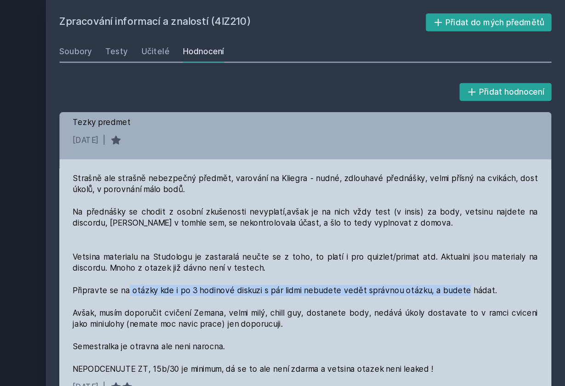
drag, startPoint x: 123, startPoint y: 238, endPoint x: 397, endPoint y: 239, distance: 273.9
click at [397, 239] on div "Strašně ale strašně nebezpečný předmět, varování na Kliegra - nudné, zdlouhavé …" at bounding box center [352, 224] width 381 height 165
drag, startPoint x: 138, startPoint y: 238, endPoint x: 401, endPoint y: 236, distance: 262.5
click at [401, 236] on div "Strašně ale strašně nebezpečný předmět, varování na Kliegra - nudné, zdlouhavé …" at bounding box center [352, 224] width 381 height 165
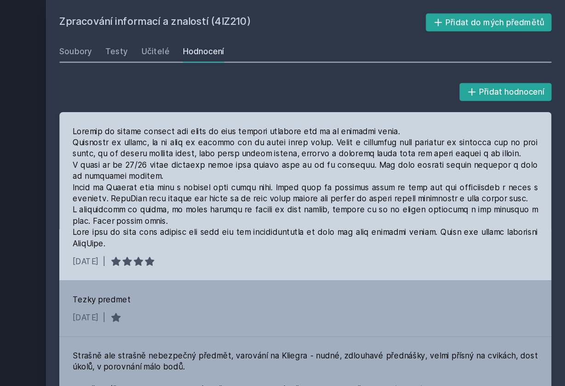
scroll to position [0, 0]
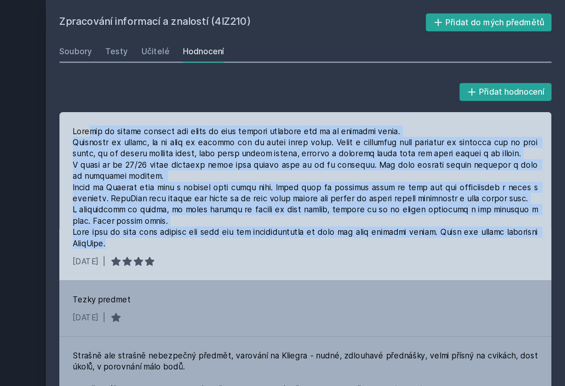
drag, startPoint x: 72, startPoint y: 105, endPoint x: 168, endPoint y: 198, distance: 133.6
click at [168, 198] on div at bounding box center [352, 153] width 381 height 101
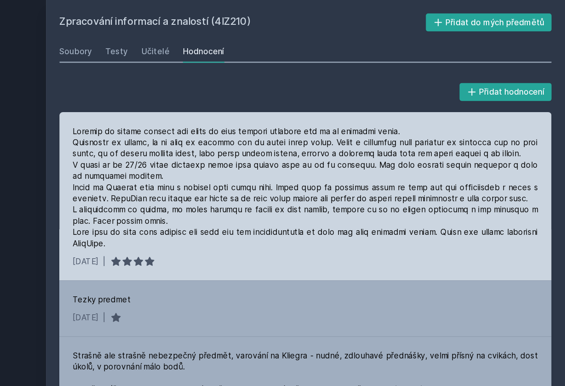
click at [269, 124] on div at bounding box center [352, 153] width 381 height 101
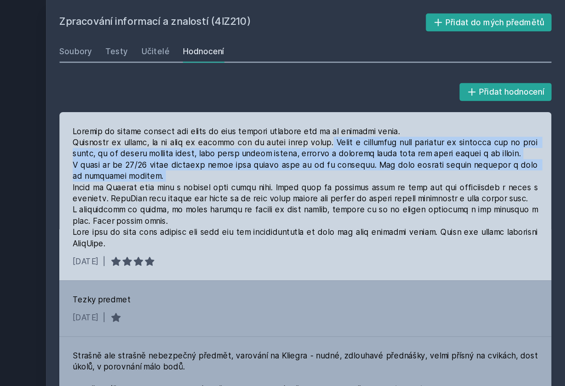
drag, startPoint x: 263, startPoint y: 116, endPoint x: 241, endPoint y: 145, distance: 36.4
click at [241, 145] on div at bounding box center [352, 153] width 381 height 101
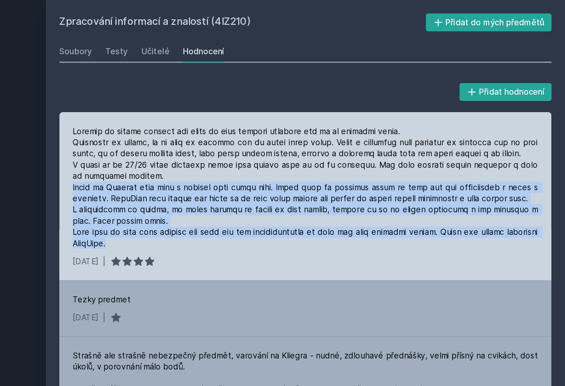
drag, startPoint x: 61, startPoint y: 154, endPoint x: 166, endPoint y: 198, distance: 113.7
click at [166, 198] on div at bounding box center [352, 153] width 381 height 101
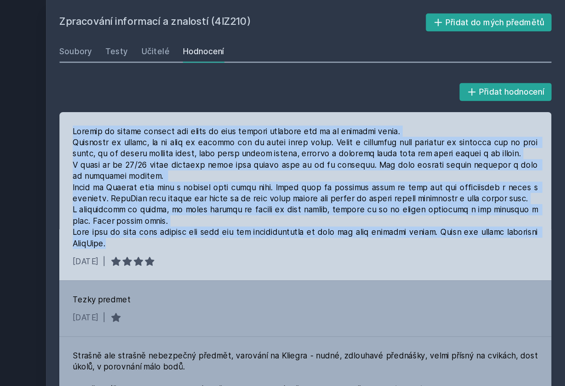
drag, startPoint x: 59, startPoint y: 106, endPoint x: 145, endPoint y: 199, distance: 126.5
click at [151, 200] on div "[DATE] |" at bounding box center [352, 161] width 403 height 138
